Goal: Use online tool/utility: Utilize a website feature to perform a specific function

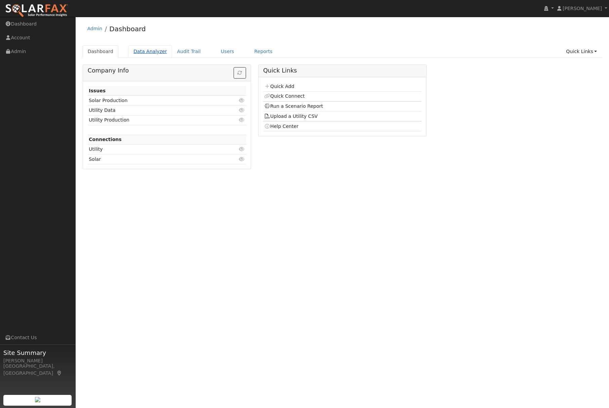
click at [148, 54] on link "Data Analyzer" at bounding box center [150, 51] width 44 height 12
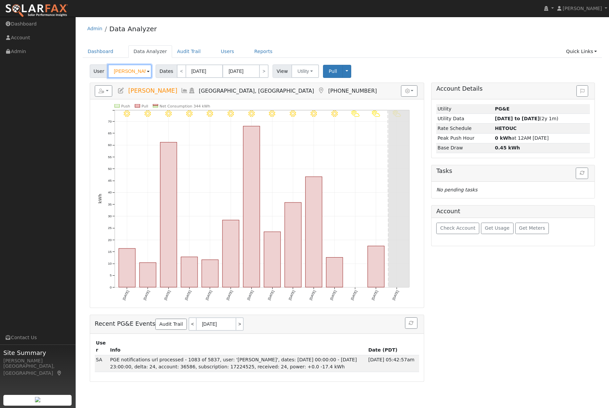
drag, startPoint x: 141, startPoint y: 72, endPoint x: 83, endPoint y: 69, distance: 58.6
click at [83, 69] on div "User [PERSON_NAME] Account Default Account Default Account [STREET_ADDRESS] Pri…" at bounding box center [342, 222] width 519 height 320
type input "f"
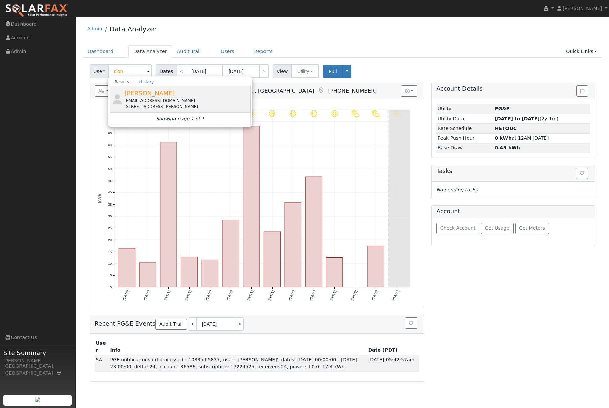
click at [133, 95] on span "[PERSON_NAME]" at bounding box center [149, 93] width 50 height 7
type input "[PERSON_NAME]"
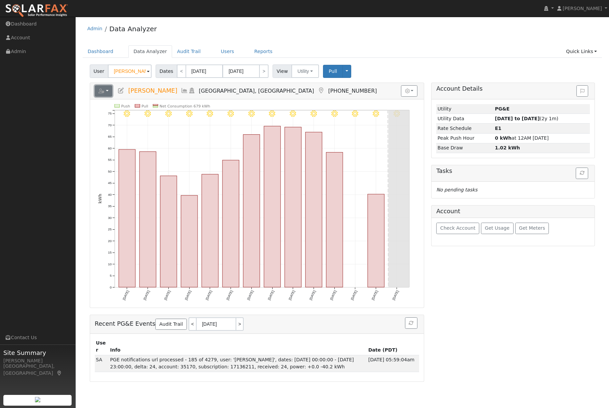
click at [110, 90] on button "button" at bounding box center [104, 90] width 18 height 11
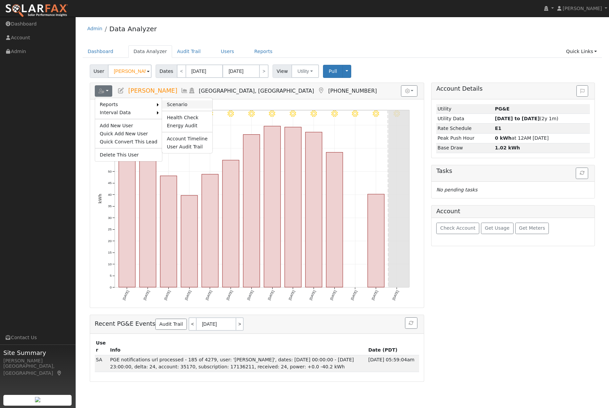
click at [179, 103] on link "Scenario" at bounding box center [187, 104] width 50 height 8
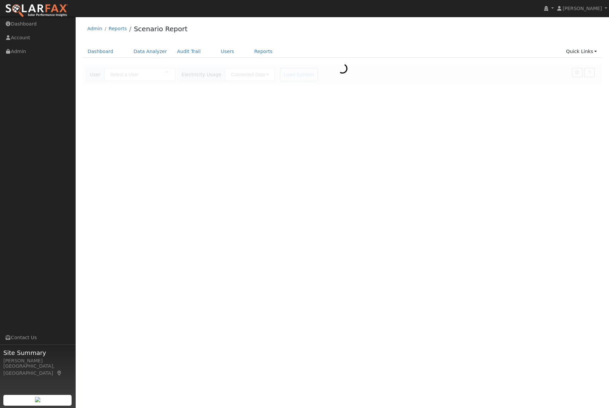
type input "[PERSON_NAME]"
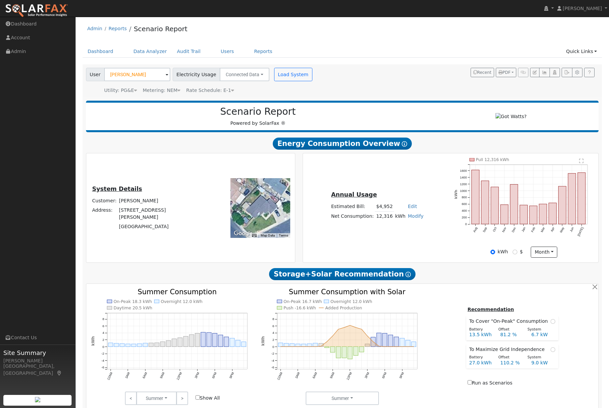
click at [582, 164] on text "" at bounding box center [581, 161] width 4 height 5
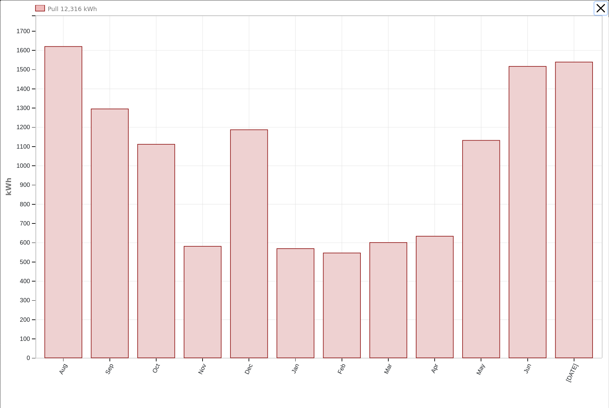
click at [602, 7] on button "button" at bounding box center [600, 8] width 13 height 13
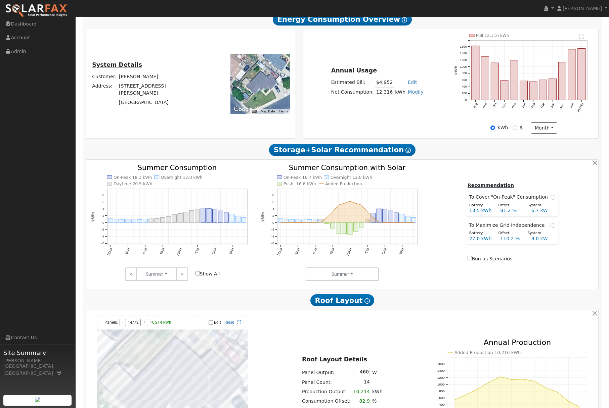
scroll to position [129, 0]
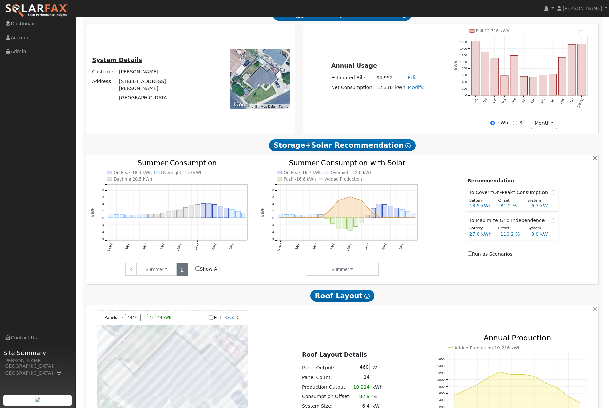
click at [183, 273] on link ">" at bounding box center [182, 269] width 12 height 13
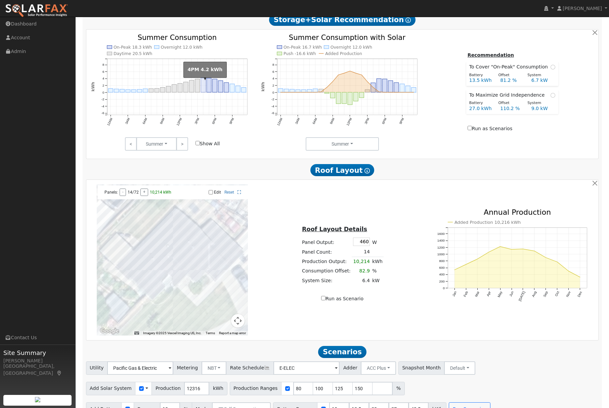
scroll to position [272, 0]
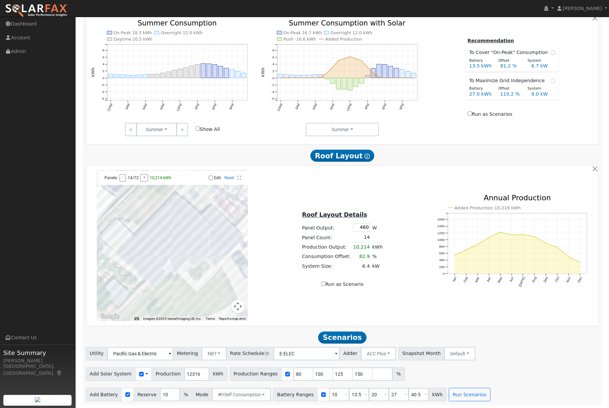
click at [210, 177] on input "Edit" at bounding box center [211, 178] width 4 height 5
checkbox input "true"
click at [126, 259] on div at bounding box center [172, 245] width 151 height 151
click at [133, 262] on div at bounding box center [172, 245] width 151 height 151
click at [135, 266] on div at bounding box center [172, 245] width 151 height 151
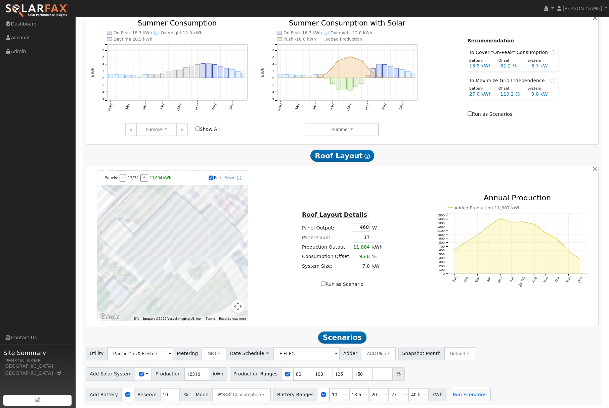
click at [141, 256] on div at bounding box center [172, 245] width 151 height 151
click at [133, 251] on div at bounding box center [172, 245] width 151 height 151
click at [143, 259] on div at bounding box center [172, 245] width 151 height 151
click at [142, 243] on div at bounding box center [172, 245] width 151 height 151
click at [145, 248] on div at bounding box center [172, 245] width 151 height 151
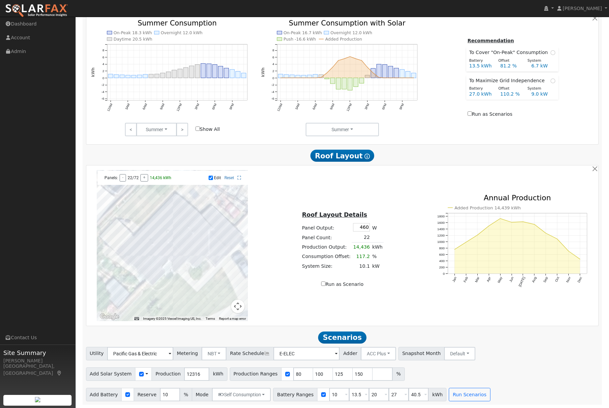
click at [154, 251] on div at bounding box center [172, 245] width 151 height 151
click at [159, 265] on div at bounding box center [172, 245] width 151 height 151
click at [152, 269] on div at bounding box center [172, 245] width 151 height 151
click at [155, 265] on div at bounding box center [172, 245] width 151 height 151
click at [153, 269] on div at bounding box center [172, 245] width 151 height 151
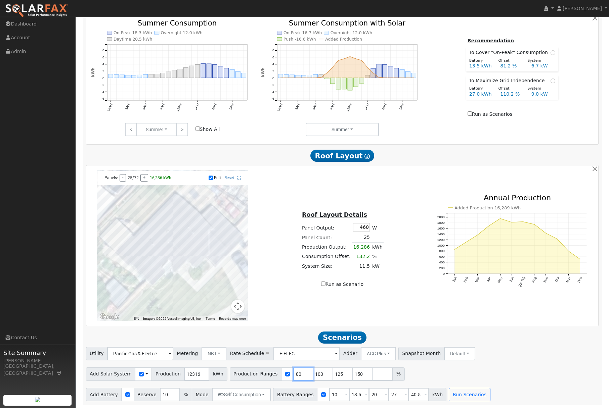
drag, startPoint x: 294, startPoint y: 376, endPoint x: 279, endPoint y: 376, distance: 14.8
click at [279, 376] on div "Production Ranges 80 100 125 150 %" at bounding box center [317, 374] width 175 height 13
type input "100"
type input "125"
type input "150"
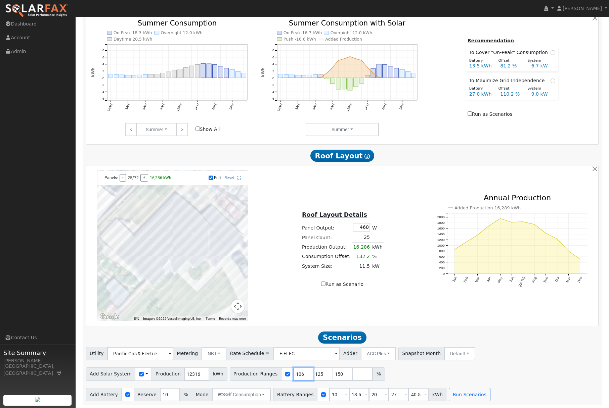
type input "106"
drag, startPoint x: 316, startPoint y: 374, endPoint x: 302, endPoint y: 373, distance: 13.8
click at [302, 374] on div "Production Ranges 106 125 150 %" at bounding box center [307, 374] width 155 height 13
type input "130"
click at [485, 363] on div "Utility Pacific Gas & Electric Metering NBT NEM NBT Rate Schedule E-ELEC Adder …" at bounding box center [342, 374] width 520 height 54
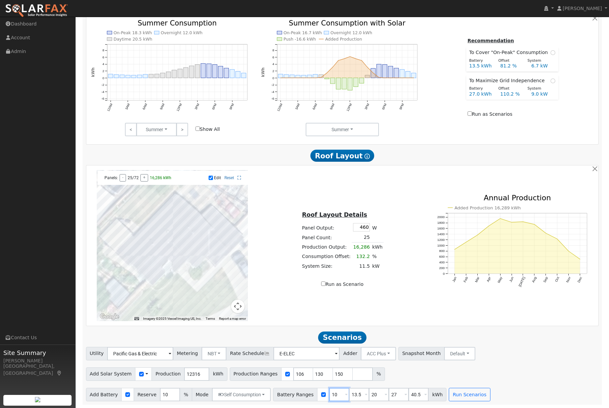
drag, startPoint x: 333, startPoint y: 396, endPoint x: 318, endPoint y: 396, distance: 15.4
click at [318, 396] on div "Battery Ranges 10 Overrides Reserve % Mode None None Self Consumption Peak Savi…" at bounding box center [359, 394] width 173 height 13
type input "13.5"
type input "20"
type input "27"
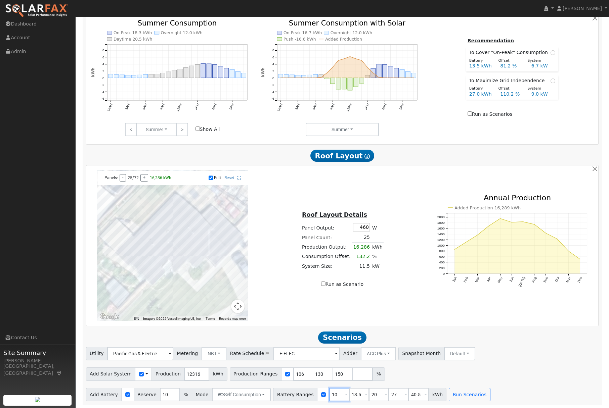
type input "40.5"
type input "13.5"
drag, startPoint x: 354, startPoint y: 394, endPoint x: 342, endPoint y: 394, distance: 12.1
click at [342, 394] on div "Battery Ranges 13.5 Overrides Reserve % Mode None None Self Consumption Peak Sa…" at bounding box center [359, 394] width 173 height 13
type input "27"
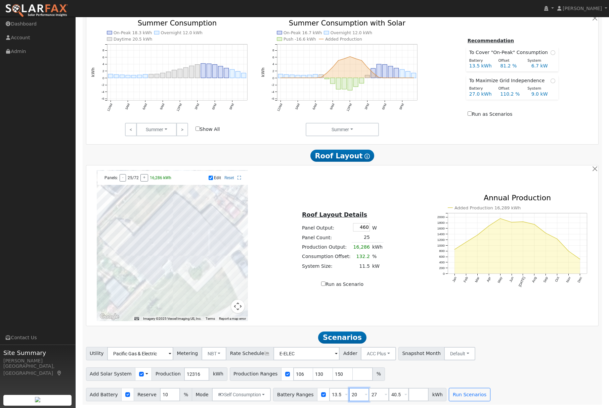
type input "40.5"
type input "27"
click at [441, 394] on button "Run Scenarios" at bounding box center [449, 394] width 41 height 13
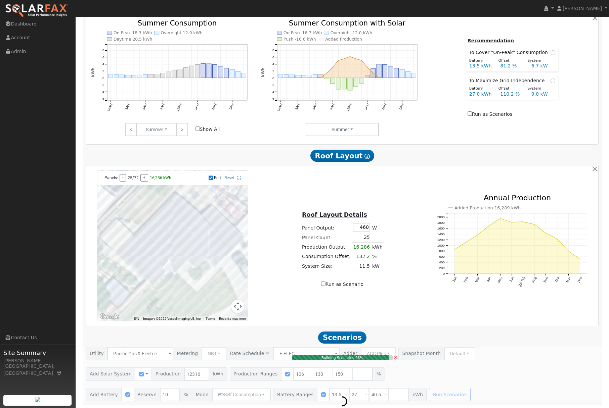
type input "8.7"
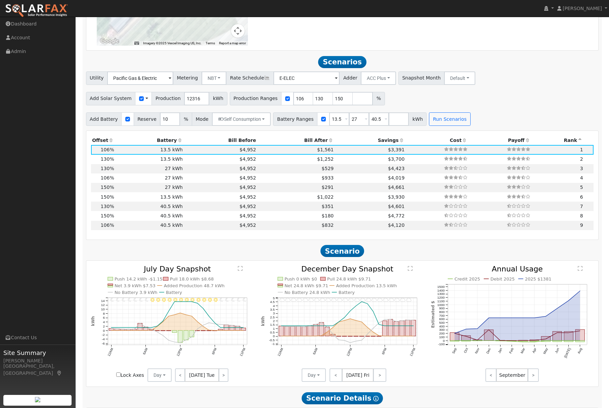
scroll to position [583, 0]
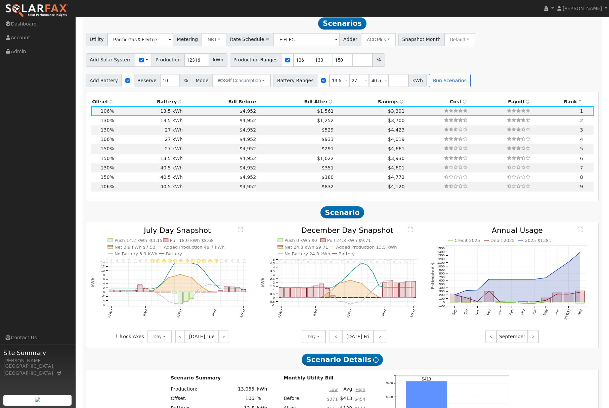
click at [399, 104] on icon at bounding box center [402, 101] width 6 height 5
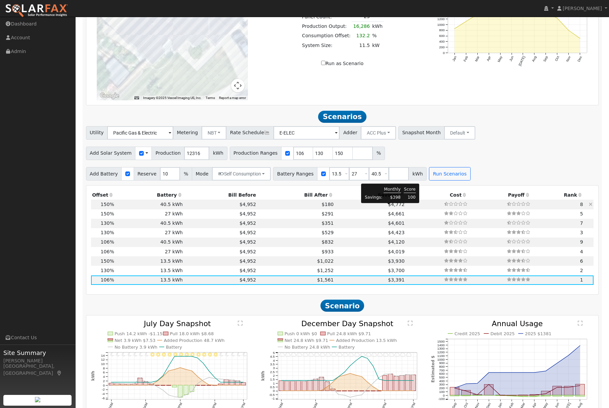
scroll to position [478, 0]
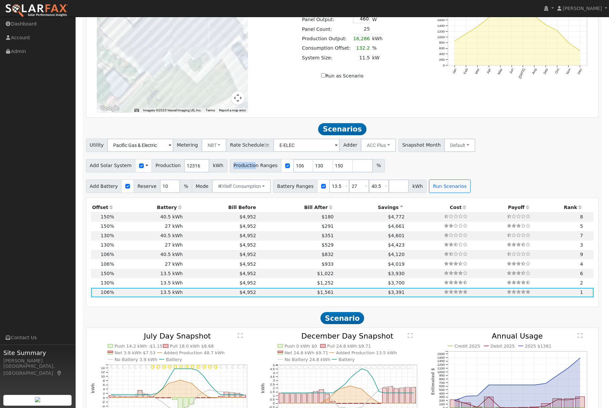
drag, startPoint x: 228, startPoint y: 170, endPoint x: 250, endPoint y: 171, distance: 21.8
click at [250, 171] on span "Production Ranges" at bounding box center [256, 165] width 52 height 13
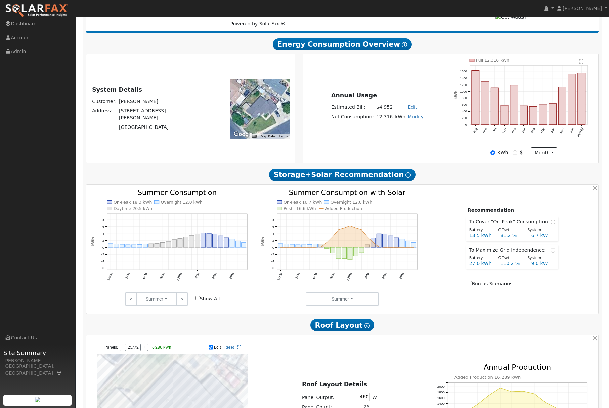
scroll to position [87, 0]
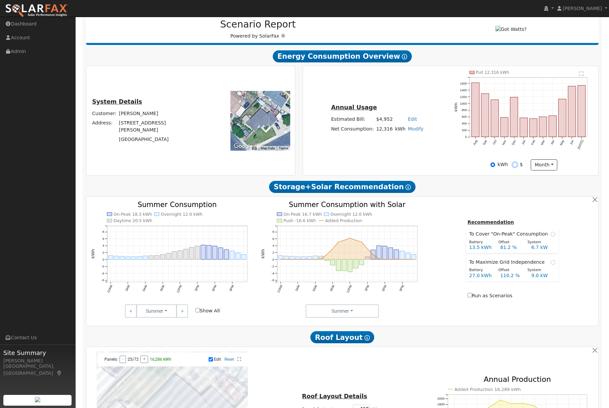
click at [516, 167] on input "$" at bounding box center [515, 165] width 5 height 5
radio input "true"
radio input "false"
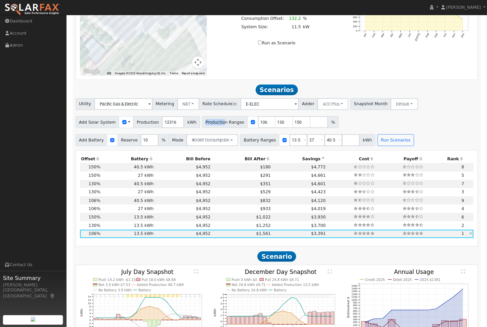
scroll to position [483, 0]
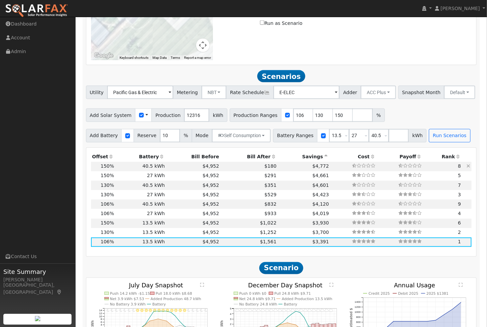
click at [133, 167] on td "40.5 kWh" at bounding box center [140, 166] width 51 height 9
type input "12.3"
type input "$38,180"
type input "$40,905"
type input "$23,726"
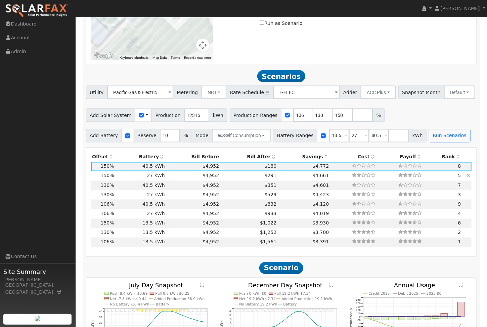
click at [170, 175] on td "$4,952" at bounding box center [193, 175] width 54 height 9
type input "$27,270"
type input "$19,635"
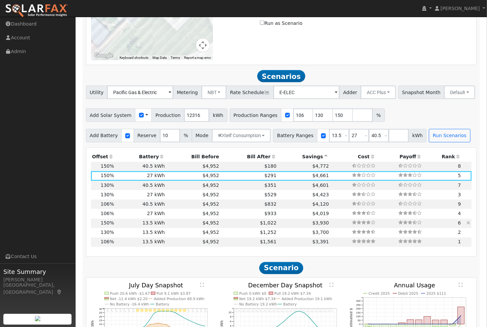
click at [155, 224] on td "13.5 kWh" at bounding box center [140, 223] width 51 height 9
type input "$13,635"
type input "$15,545"
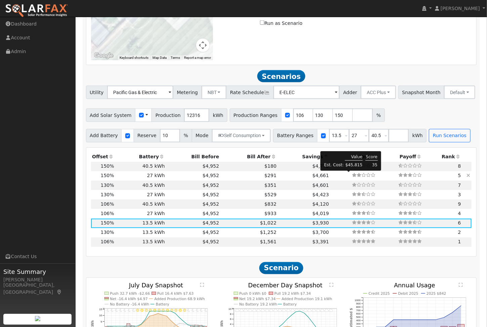
click at [357, 176] on icon at bounding box center [359, 175] width 5 height 4
type input "$27,270"
type input "$19,635"
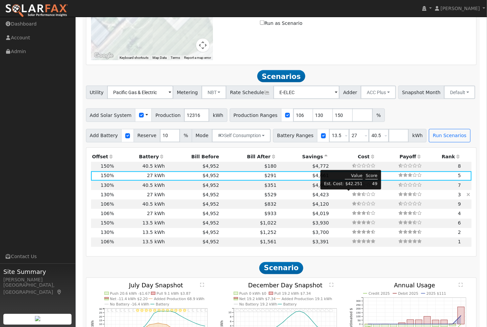
click at [352, 195] on icon at bounding box center [354, 194] width 5 height 4
type input "10.7"
type input "$33,089"
type input "$18,108"
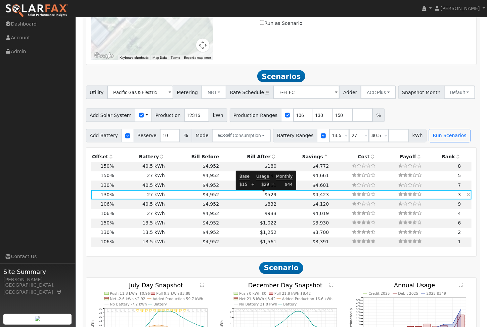
click at [265, 194] on span "$529" at bounding box center [271, 194] width 12 height 5
click at [335, 146] on div "Scenario Report Powered by SolarFax ® Energy Consumption Overview Show Help Thi…" at bounding box center [282, 141] width 398 height 1055
click at [109, 154] on th "Offset" at bounding box center [103, 156] width 25 height 9
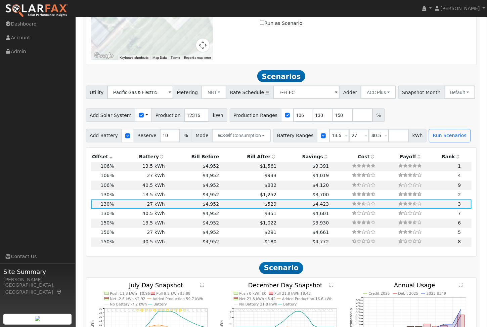
click at [109, 154] on th "Offset" at bounding box center [103, 156] width 25 height 9
click at [470, 166] on icon at bounding box center [469, 166] width 4 height 5
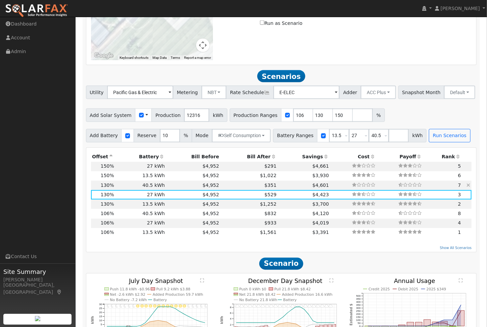
click at [469, 185] on icon at bounding box center [469, 185] width 4 height 5
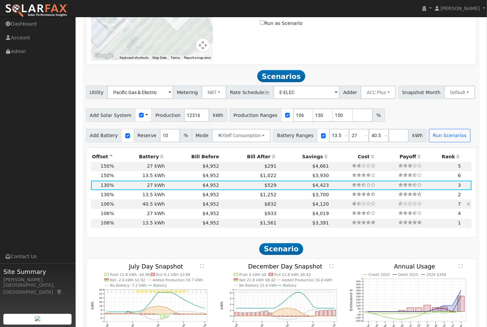
click at [470, 204] on icon at bounding box center [469, 204] width 4 height 5
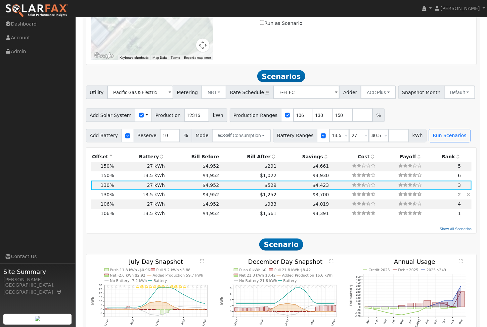
click at [245, 199] on td "$1,252" at bounding box center [248, 194] width 57 height 9
type input "$13,635"
type input "$14,017"
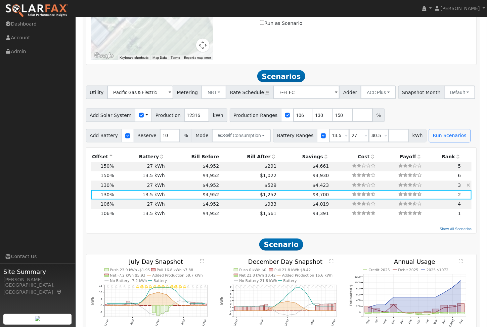
click at [173, 187] on td "$4,952" at bounding box center [193, 185] width 54 height 9
type input "$27,270"
type input "$18,108"
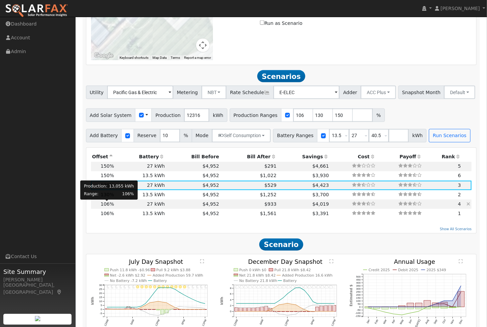
click at [107, 205] on span "106%" at bounding box center [107, 204] width 13 height 5
type input "8.7"
type input "$26,980"
type input "$16,275"
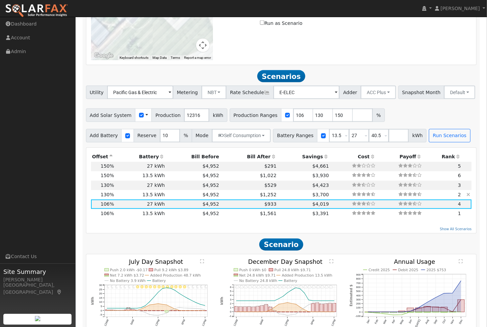
click at [131, 194] on td "13.5 kWh" at bounding box center [140, 194] width 51 height 9
type input "10.7"
type input "$33,089"
type input "$13,635"
type input "$14,017"
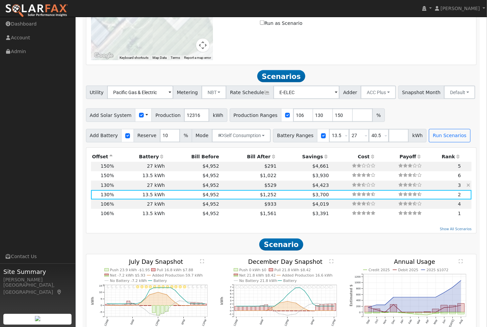
click at [129, 182] on td "27 kWh" at bounding box center [140, 185] width 51 height 9
type input "$27,270"
type input "$18,108"
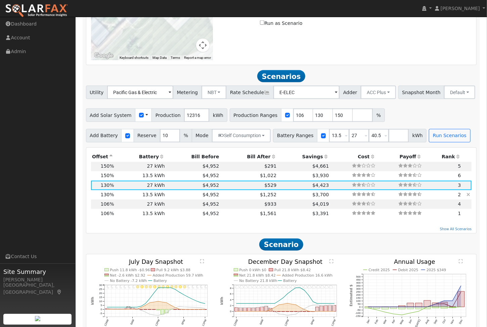
click at [225, 192] on td "$1,252" at bounding box center [248, 194] width 57 height 9
type input "$13,635"
type input "$14,017"
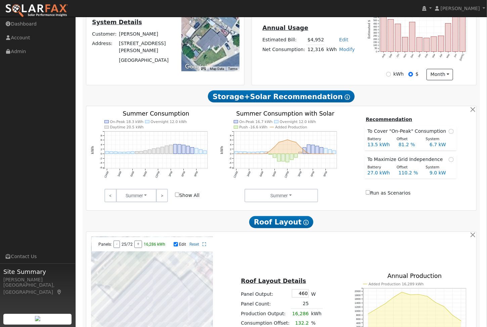
scroll to position [156, 0]
click at [450, 163] on span at bounding box center [451, 159] width 5 height 7
radio input "true"
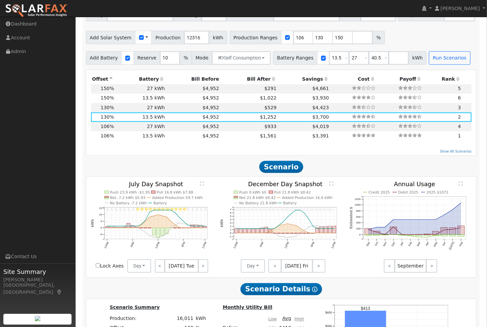
scroll to position [567, 0]
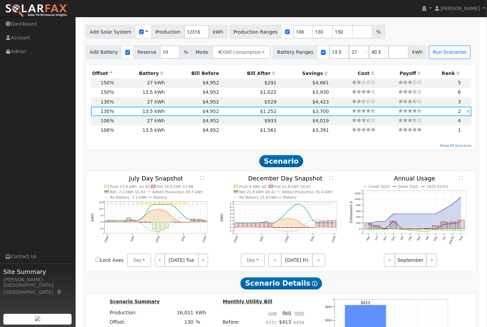
click at [230, 111] on td "$1,252" at bounding box center [248, 111] width 57 height 9
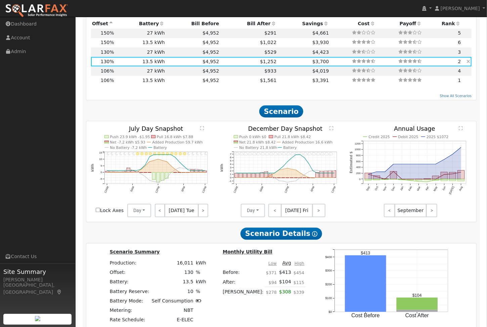
scroll to position [624, 0]
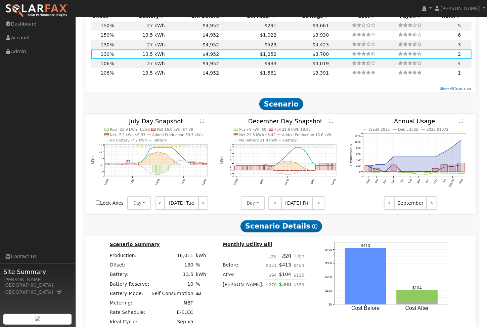
click at [201, 120] on text "" at bounding box center [203, 121] width 4 height 4
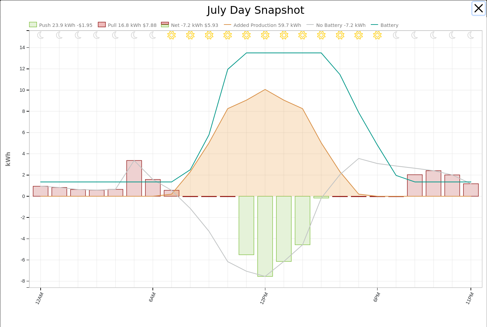
click at [479, 10] on button "button" at bounding box center [479, 8] width 13 height 13
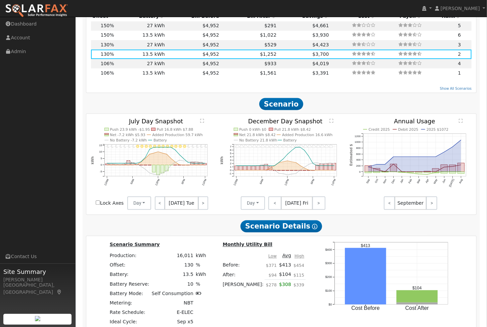
click at [201, 120] on text "" at bounding box center [203, 121] width 4 height 4
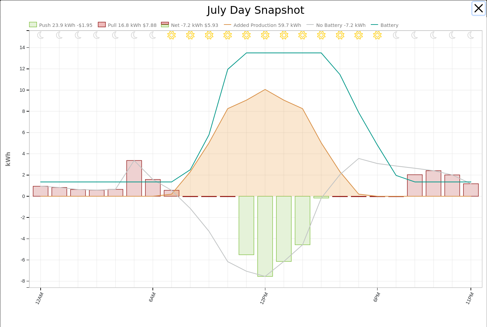
click at [483, 7] on button "button" at bounding box center [479, 8] width 13 height 13
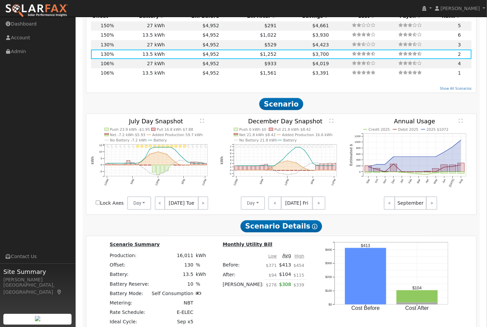
click at [202, 122] on text "" at bounding box center [203, 121] width 4 height 4
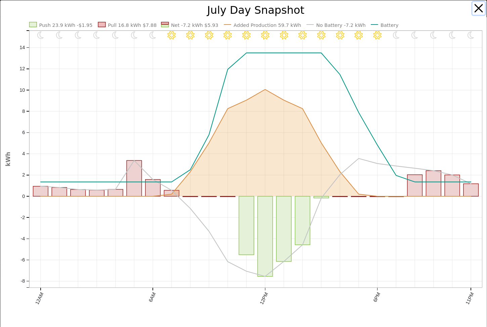
click at [476, 10] on button "button" at bounding box center [479, 8] width 13 height 13
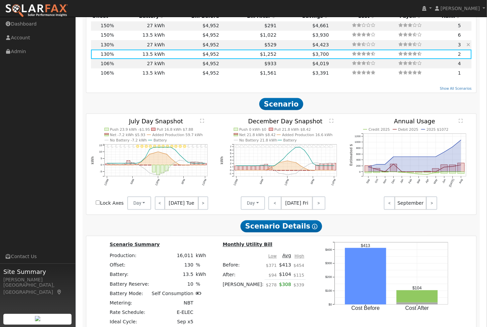
click at [225, 45] on td "$529" at bounding box center [248, 44] width 57 height 9
type input "$27,270"
type input "$18,108"
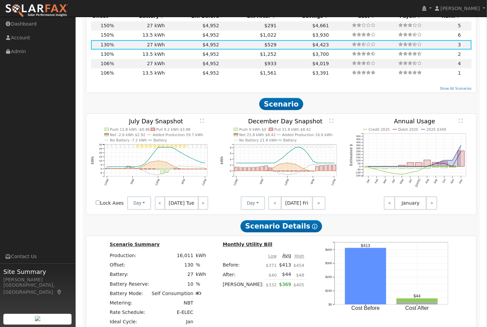
click at [203, 121] on text "" at bounding box center [203, 121] width 4 height 4
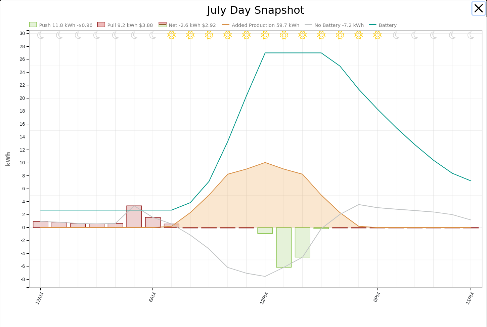
click at [475, 9] on button "button" at bounding box center [479, 8] width 13 height 13
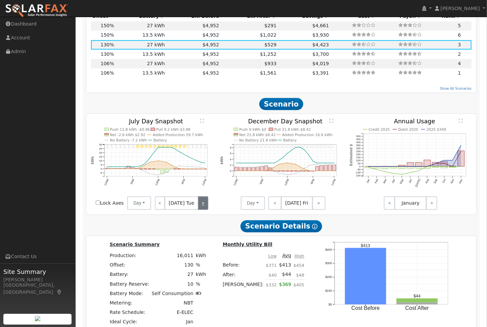
click at [205, 205] on link ">" at bounding box center [203, 202] width 10 height 13
click at [205, 205] on link ">" at bounding box center [203, 202] width 9 height 13
click at [205, 205] on link ">" at bounding box center [203, 202] width 10 height 13
click at [205, 205] on link ">" at bounding box center [202, 202] width 11 height 13
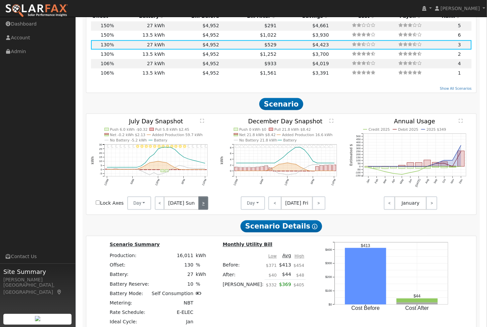
click at [205, 205] on link ">" at bounding box center [202, 202] width 9 height 13
click at [205, 205] on link ">" at bounding box center [203, 202] width 9 height 13
click at [205, 205] on link ">" at bounding box center [203, 202] width 10 height 13
click at [205, 205] on link ">" at bounding box center [203, 202] width 9 height 13
click at [205, 205] on link ">" at bounding box center [203, 202] width 10 height 13
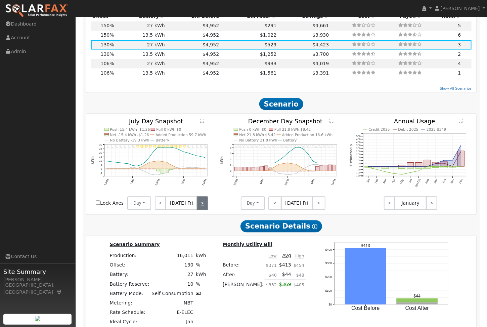
click at [205, 205] on link ">" at bounding box center [202, 202] width 11 height 13
click at [189, 54] on td "$4,952" at bounding box center [193, 53] width 54 height 9
type input "$13,635"
type input "$14,017"
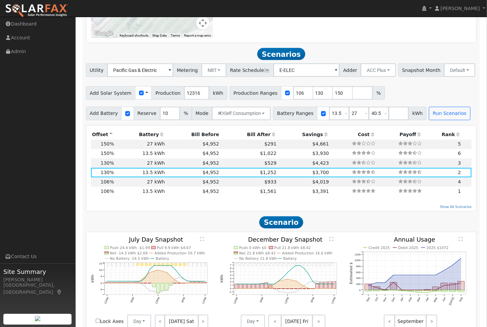
scroll to position [501, 0]
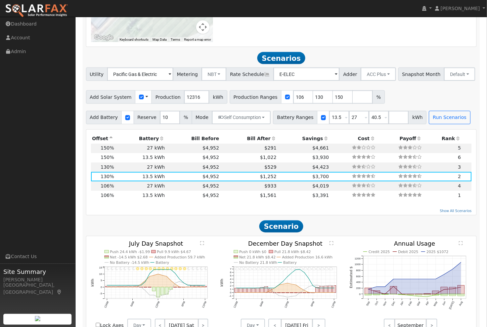
click at [264, 77] on icon at bounding box center [267, 74] width 6 height 5
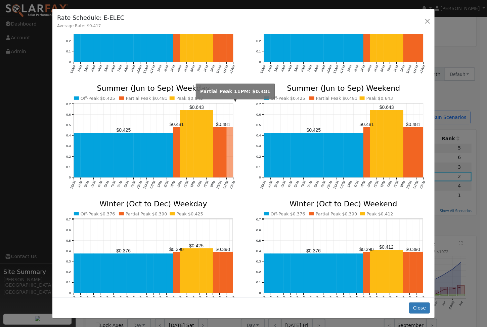
scroll to position [0, 0]
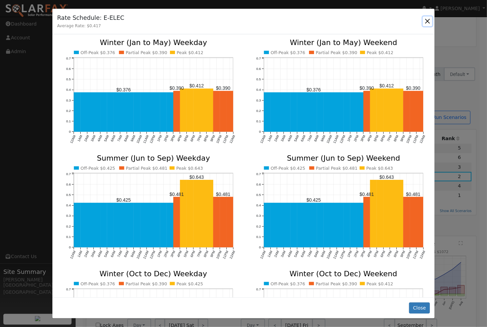
click at [428, 19] on button "button" at bounding box center [427, 20] width 9 height 9
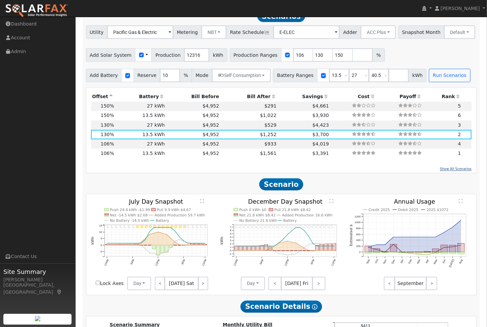
scroll to position [545, 0]
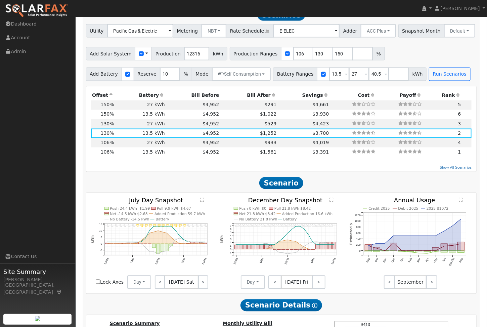
click at [202, 199] on text "" at bounding box center [203, 200] width 4 height 4
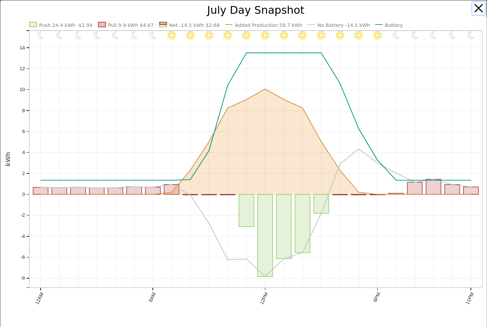
click at [481, 7] on button "button" at bounding box center [479, 8] width 13 height 13
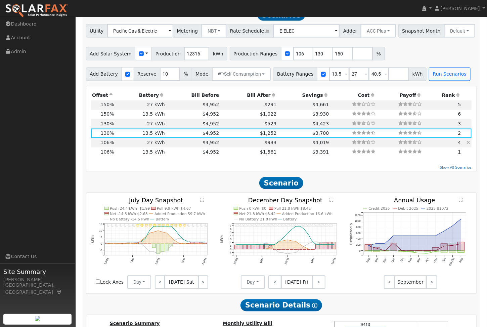
click at [168, 145] on td "$4,952" at bounding box center [193, 142] width 54 height 9
type input "8.7"
type input "$26,980"
type input "$27,270"
type input "$16,275"
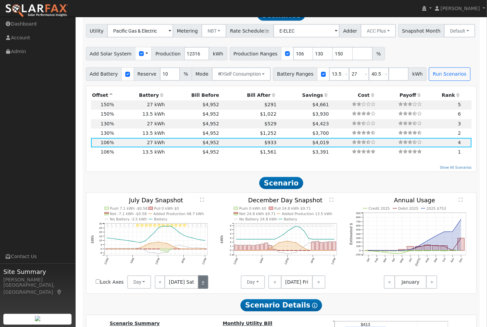
click at [202, 286] on link ">" at bounding box center [203, 281] width 10 height 13
click at [202, 286] on link ">" at bounding box center [202, 281] width 9 height 13
click at [161, 283] on link "<" at bounding box center [159, 281] width 9 height 13
click at [161, 283] on link "<" at bounding box center [160, 281] width 10 height 13
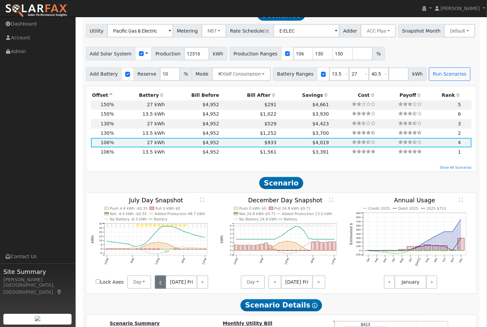
click at [161, 283] on link "<" at bounding box center [160, 281] width 11 height 13
click at [161, 283] on link "<" at bounding box center [160, 281] width 10 height 13
click at [161, 283] on link "<" at bounding box center [159, 281] width 9 height 13
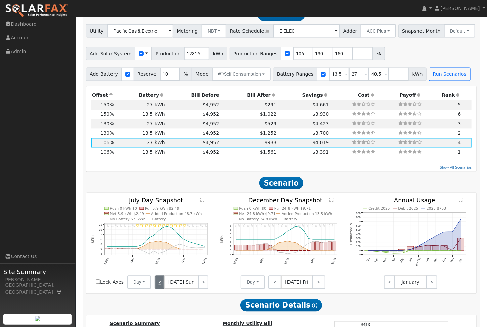
click at [161, 283] on link "<" at bounding box center [159, 281] width 9 height 13
click at [161, 283] on link "<" at bounding box center [160, 281] width 10 height 13
click at [204, 284] on link ">" at bounding box center [202, 281] width 11 height 13
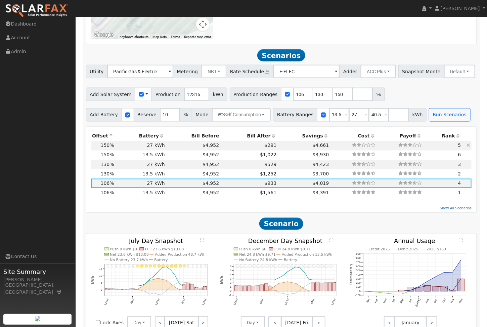
scroll to position [492, 0]
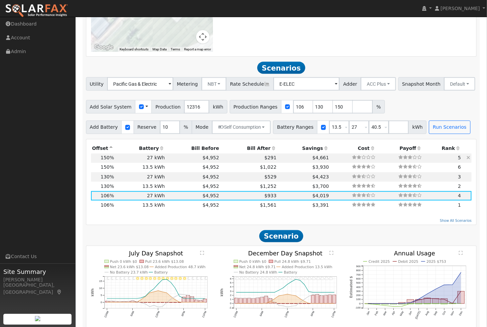
click at [470, 156] on icon at bounding box center [469, 157] width 4 height 5
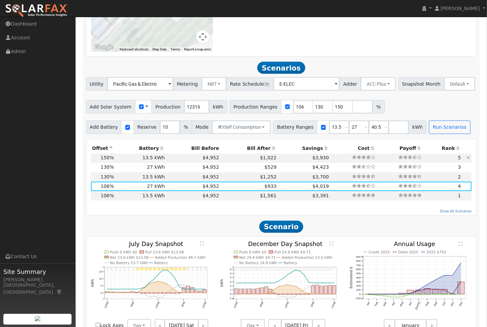
click at [470, 156] on icon at bounding box center [469, 157] width 4 height 5
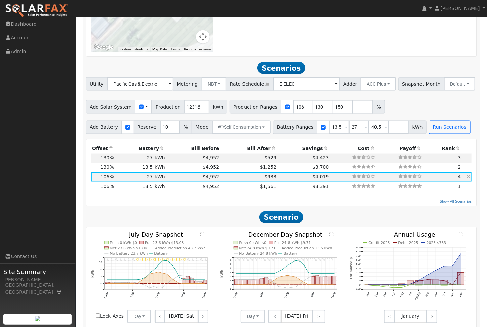
click at [470, 177] on icon at bounding box center [469, 177] width 4 height 5
type input "10.7"
type input "$33,089"
type input "$18,108"
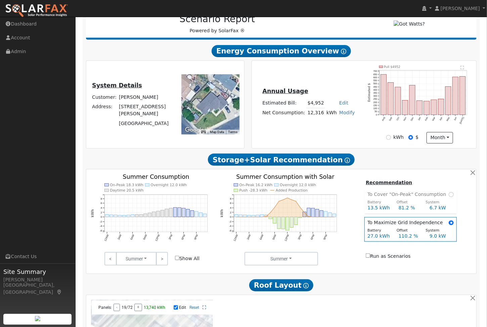
scroll to position [0, 0]
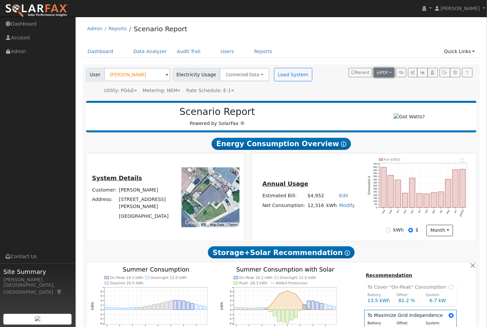
click at [392, 72] on button "PDF" at bounding box center [384, 72] width 20 height 9
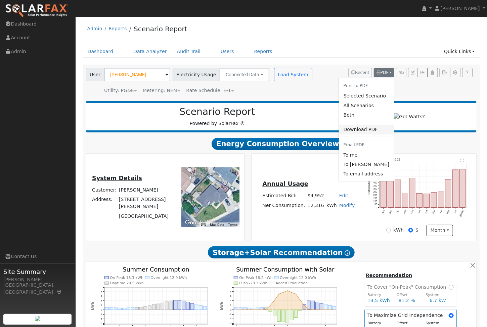
click at [374, 128] on link "Download PDF" at bounding box center [366, 129] width 55 height 9
